Goal: Obtain resource: Obtain resource

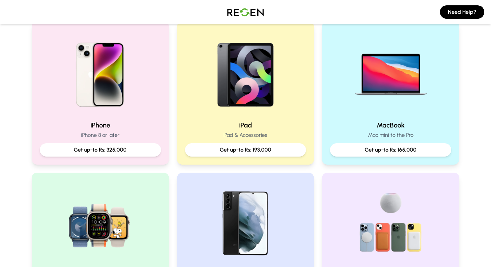
scroll to position [145, 0]
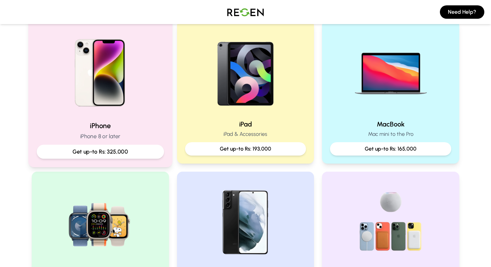
click at [113, 151] on p "Get up-to Rs: 325,000" at bounding box center [100, 151] width 116 height 8
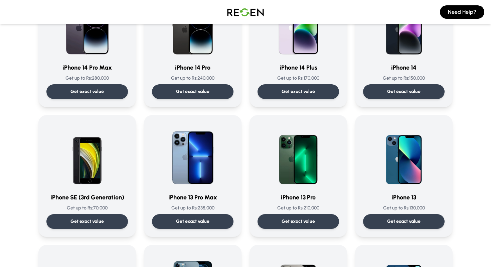
scroll to position [350, 0]
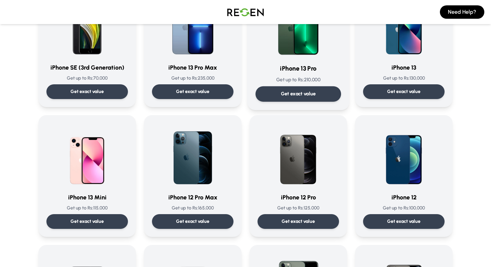
click at [287, 84] on div "iPhone 13 Pro Get up to Rs: 210,000 Get exact value" at bounding box center [299, 46] width 86 height 111
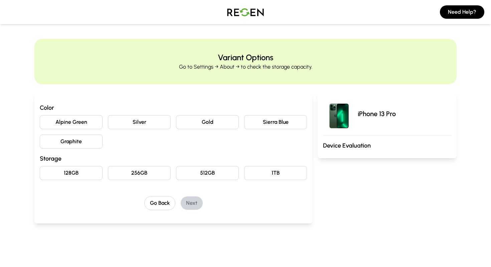
click at [140, 121] on button "Silver" at bounding box center [139, 122] width 63 height 14
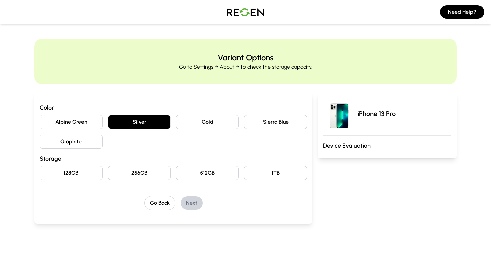
click at [143, 173] on button "256GB" at bounding box center [139, 173] width 63 height 14
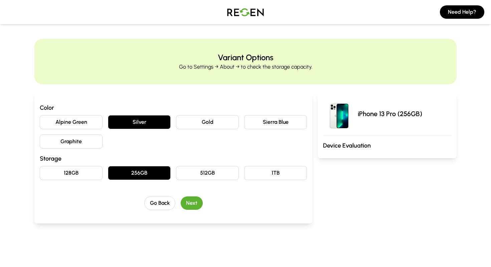
click at [192, 205] on button "Next" at bounding box center [192, 202] width 22 height 13
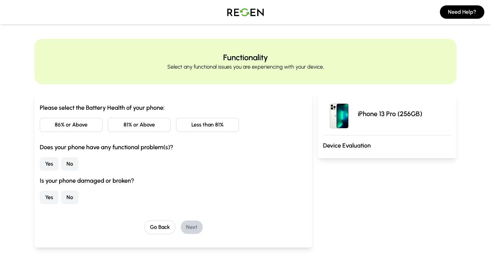
click at [80, 118] on button "86% or Above" at bounding box center [71, 125] width 63 height 14
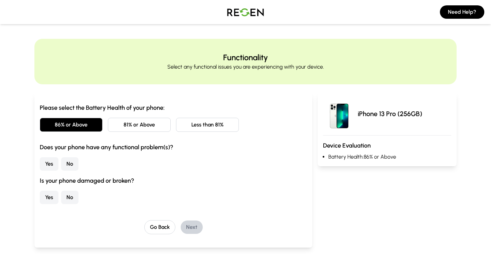
click at [225, 126] on button "Less than 81%" at bounding box center [207, 125] width 63 height 14
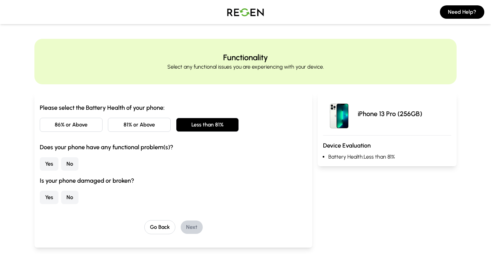
click at [48, 165] on button "Yes" at bounding box center [49, 163] width 19 height 13
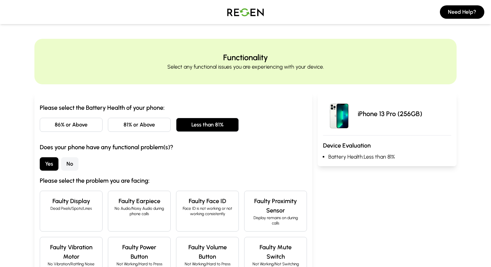
click at [66, 166] on button "No" at bounding box center [69, 163] width 17 height 13
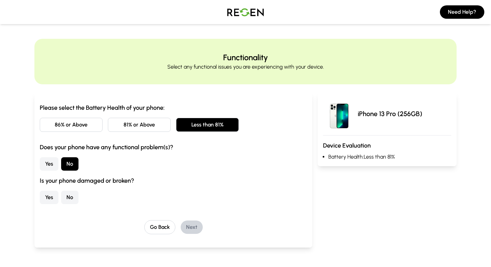
click at [66, 200] on button "No" at bounding box center [69, 197] width 17 height 13
click at [193, 224] on button "Next" at bounding box center [192, 226] width 22 height 13
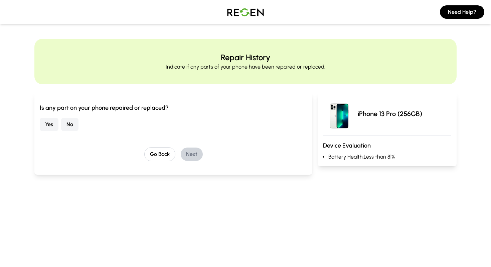
click at [68, 125] on button "No" at bounding box center [69, 124] width 17 height 13
click at [190, 150] on button "Next" at bounding box center [192, 153] width 22 height 13
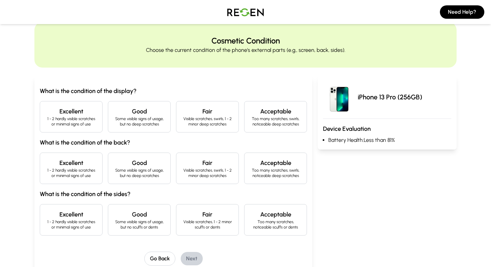
scroll to position [20, 0]
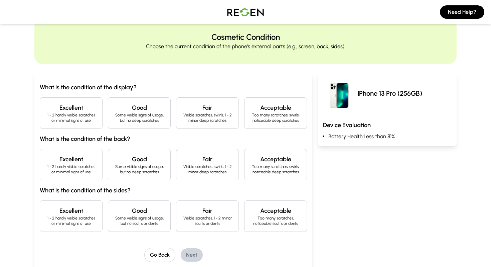
click at [66, 116] on p "1 - 2 hardly visible scratches or minimal signs of use" at bounding box center [70, 117] width 51 height 11
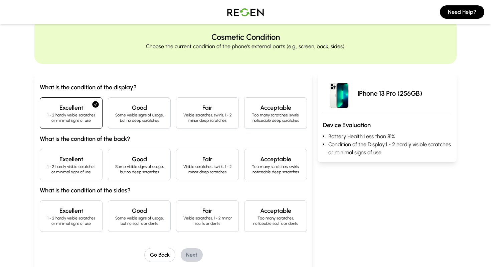
click at [67, 168] on p "1 - 2 hardly visible scratches or minimal signs of use" at bounding box center [70, 169] width 51 height 11
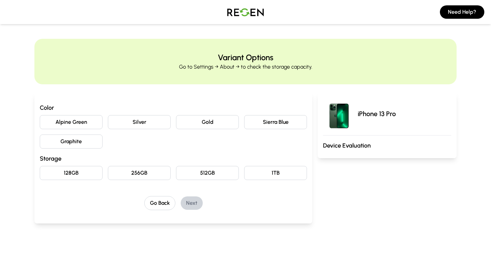
click at [137, 121] on button "Silver" at bounding box center [139, 122] width 63 height 14
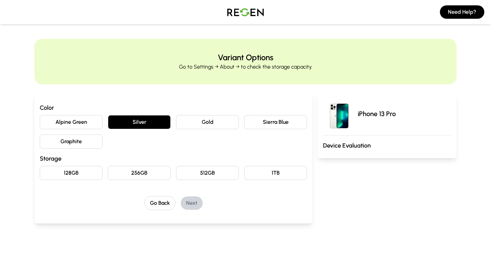
click at [142, 173] on button "256GB" at bounding box center [139, 173] width 63 height 14
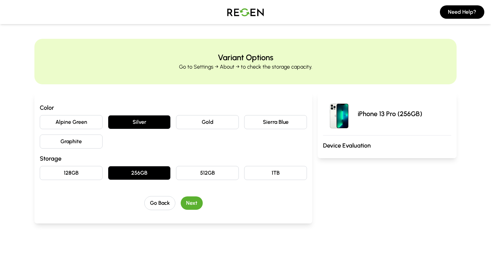
click at [197, 202] on button "Next" at bounding box center [192, 202] width 22 height 13
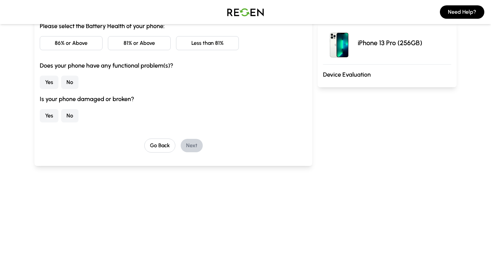
scroll to position [83, 0]
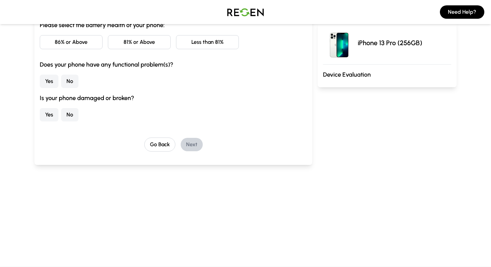
click at [233, 37] on button "Less than 81%" at bounding box center [207, 42] width 63 height 14
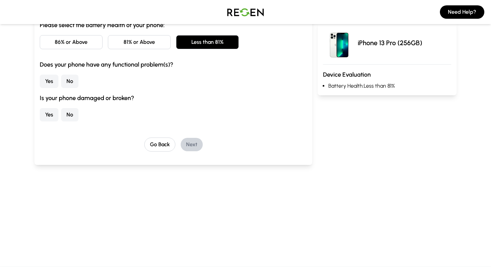
click at [68, 80] on button "No" at bounding box center [69, 81] width 17 height 13
click at [73, 109] on button "No" at bounding box center [69, 114] width 17 height 13
click at [189, 143] on button "Next" at bounding box center [192, 144] width 22 height 13
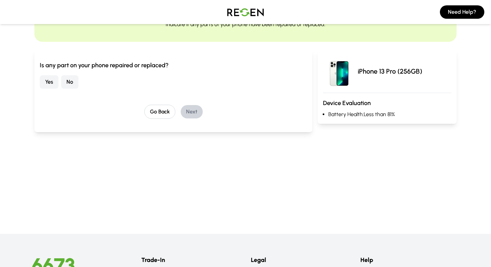
scroll to position [0, 0]
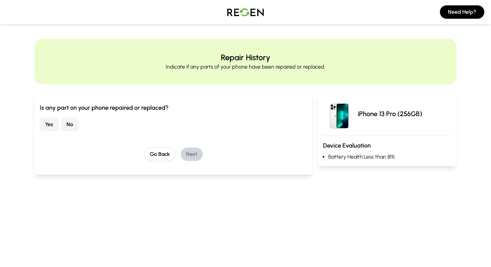
click at [71, 128] on button "No" at bounding box center [69, 124] width 17 height 13
click at [198, 156] on button "Next" at bounding box center [192, 153] width 22 height 13
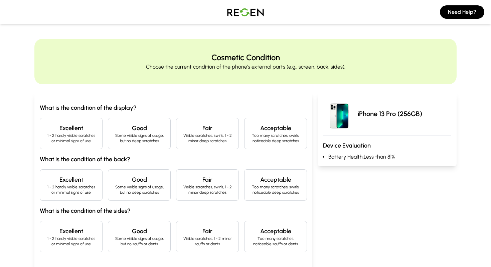
click at [91, 131] on h4 "Excellent" at bounding box center [70, 127] width 51 height 9
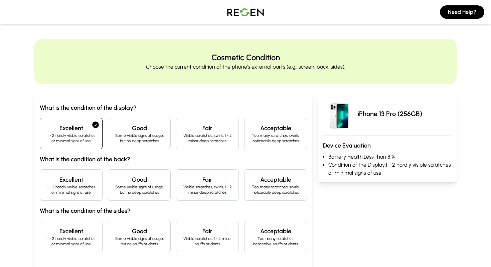
click at [78, 172] on div "Excellent 1 - 2 hardly visible scratches or minimal signs of use" at bounding box center [71, 184] width 63 height 31
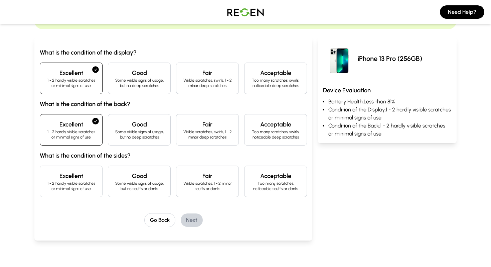
scroll to position [55, 0]
click at [221, 182] on p "Visible scratches, 1 - 2 minor scuffs or dents" at bounding box center [207, 185] width 51 height 11
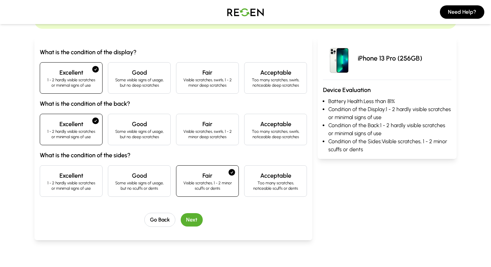
click at [195, 221] on button "Next" at bounding box center [192, 219] width 22 height 13
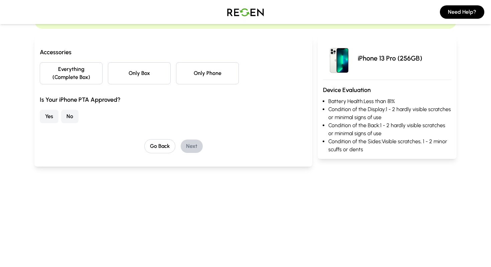
click at [214, 77] on button "Only Phone" at bounding box center [207, 73] width 63 height 22
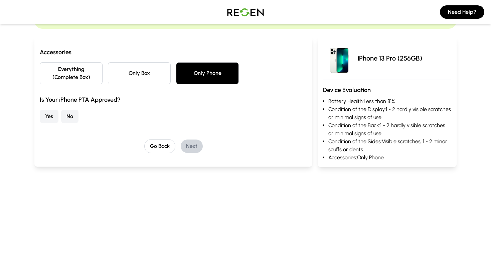
click at [47, 117] on button "Yes" at bounding box center [49, 116] width 19 height 13
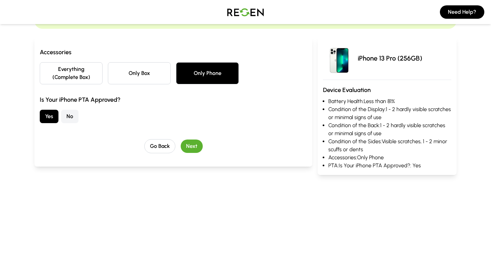
click at [194, 149] on button "Next" at bounding box center [192, 145] width 22 height 13
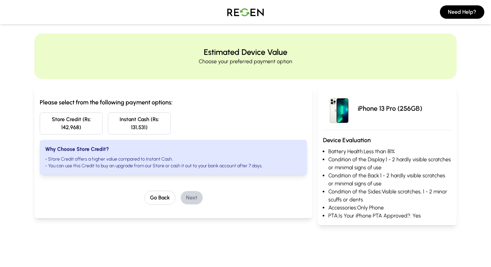
scroll to position [4, 0]
